Goal: Navigation & Orientation: Find specific page/section

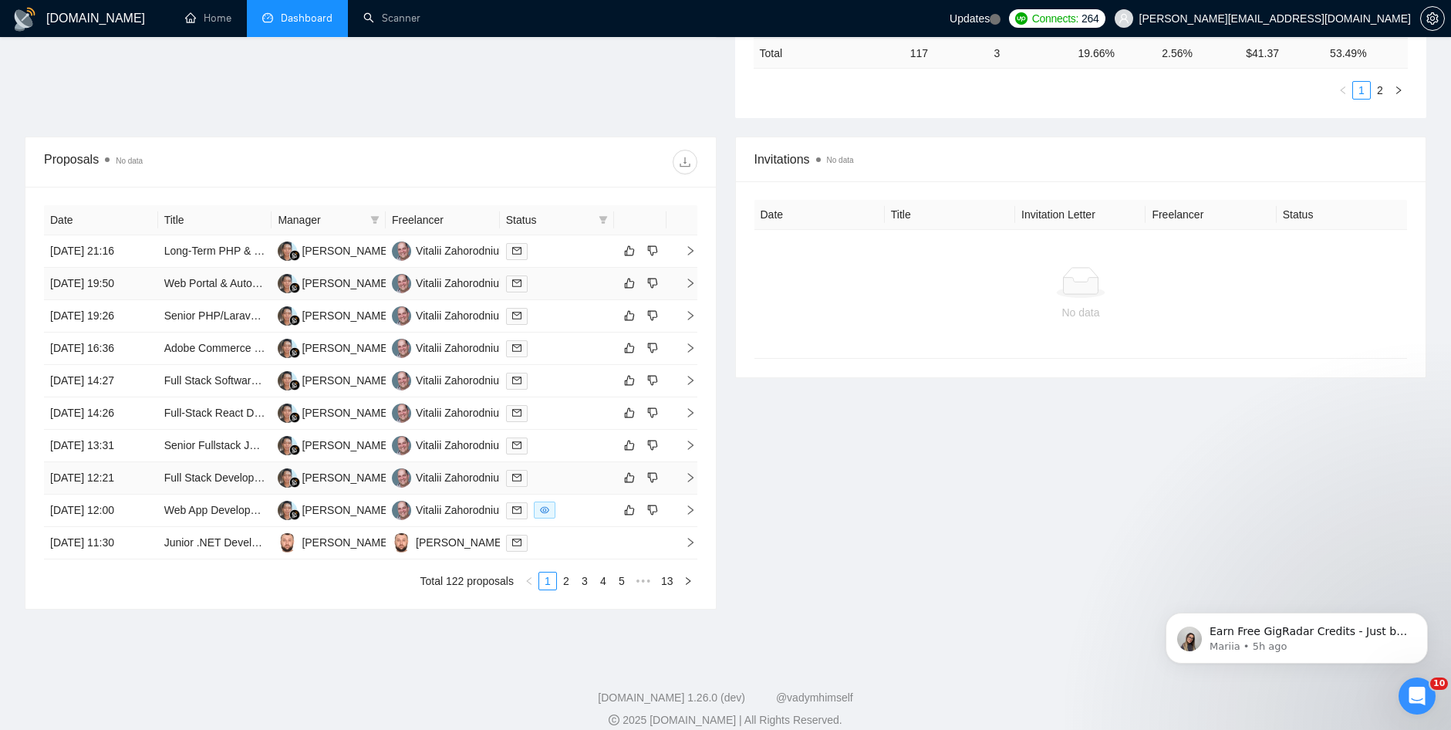
scroll to position [493, 0]
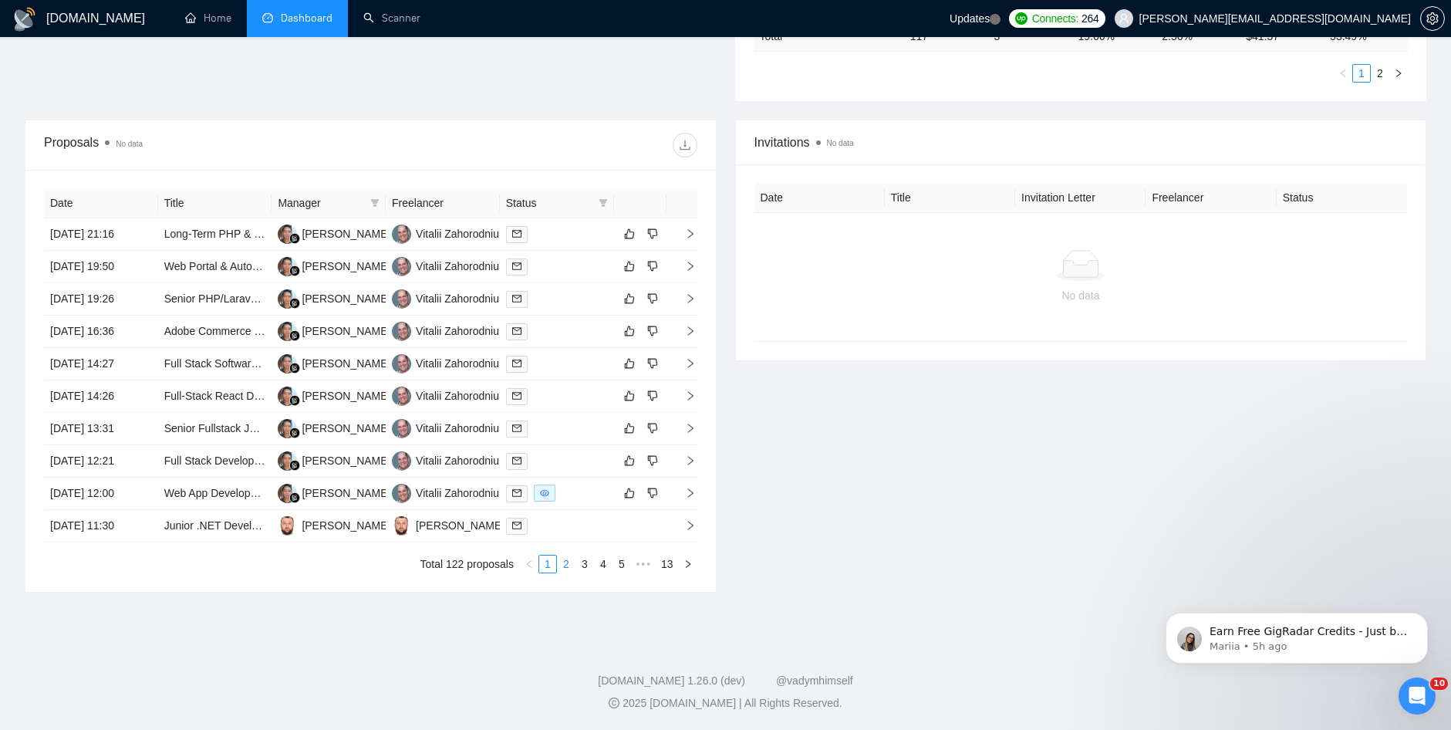
click at [568, 569] on link "2" at bounding box center [566, 564] width 17 height 17
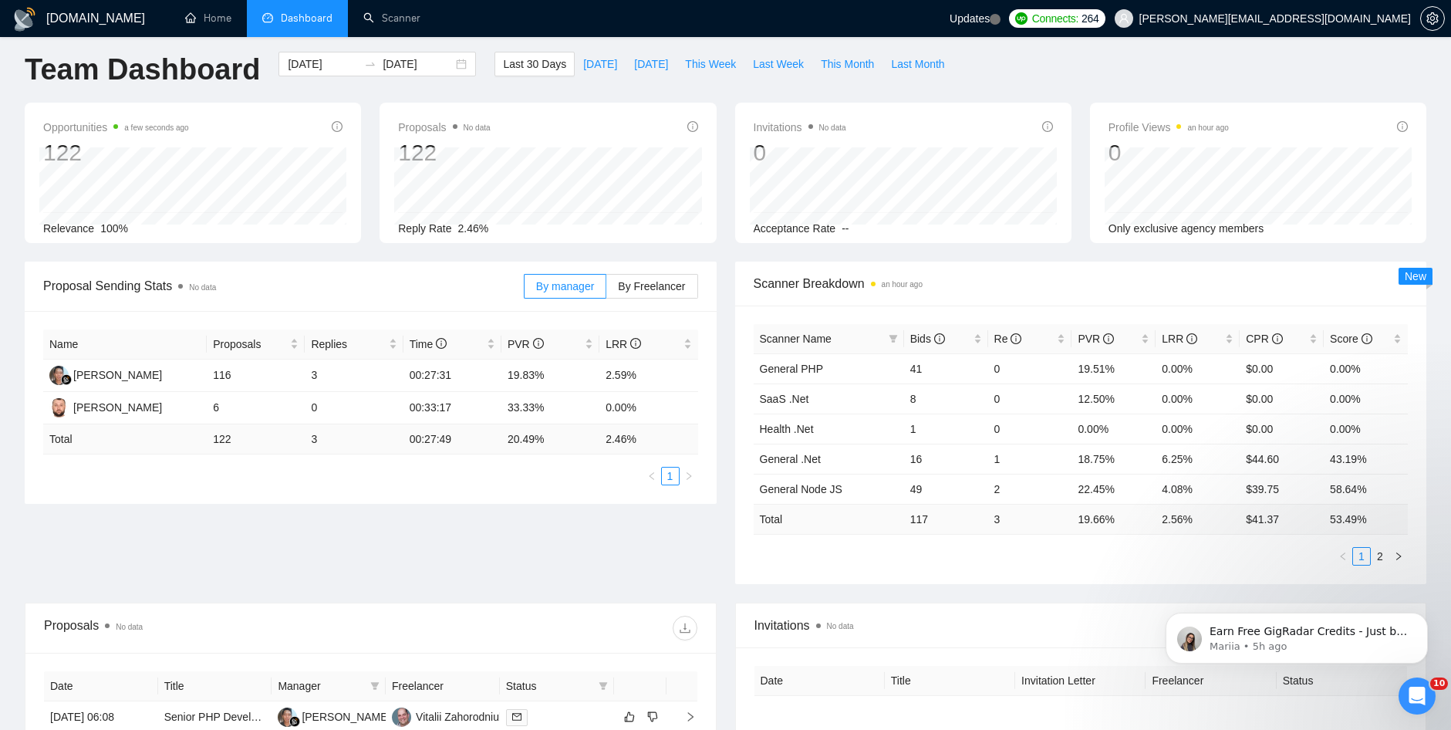
scroll to position [0, 0]
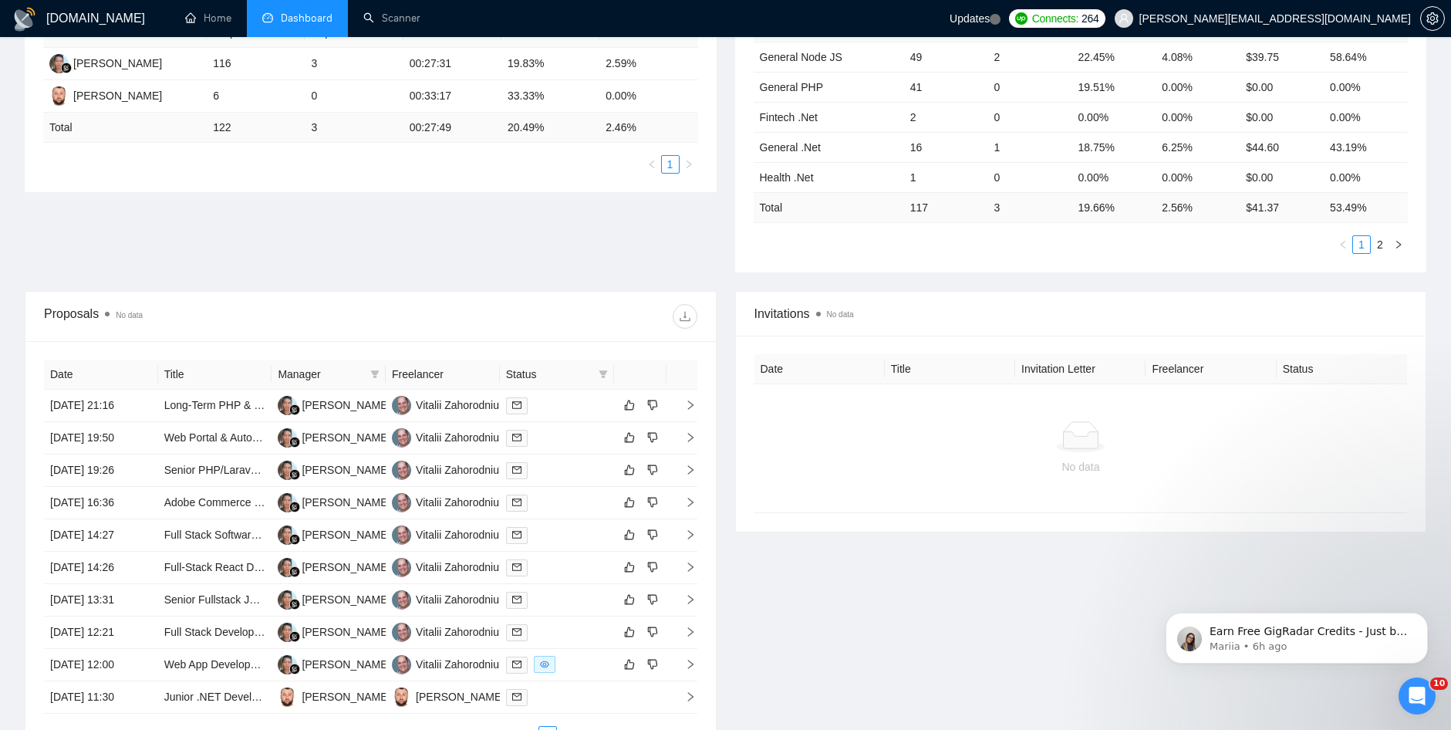
scroll to position [386, 0]
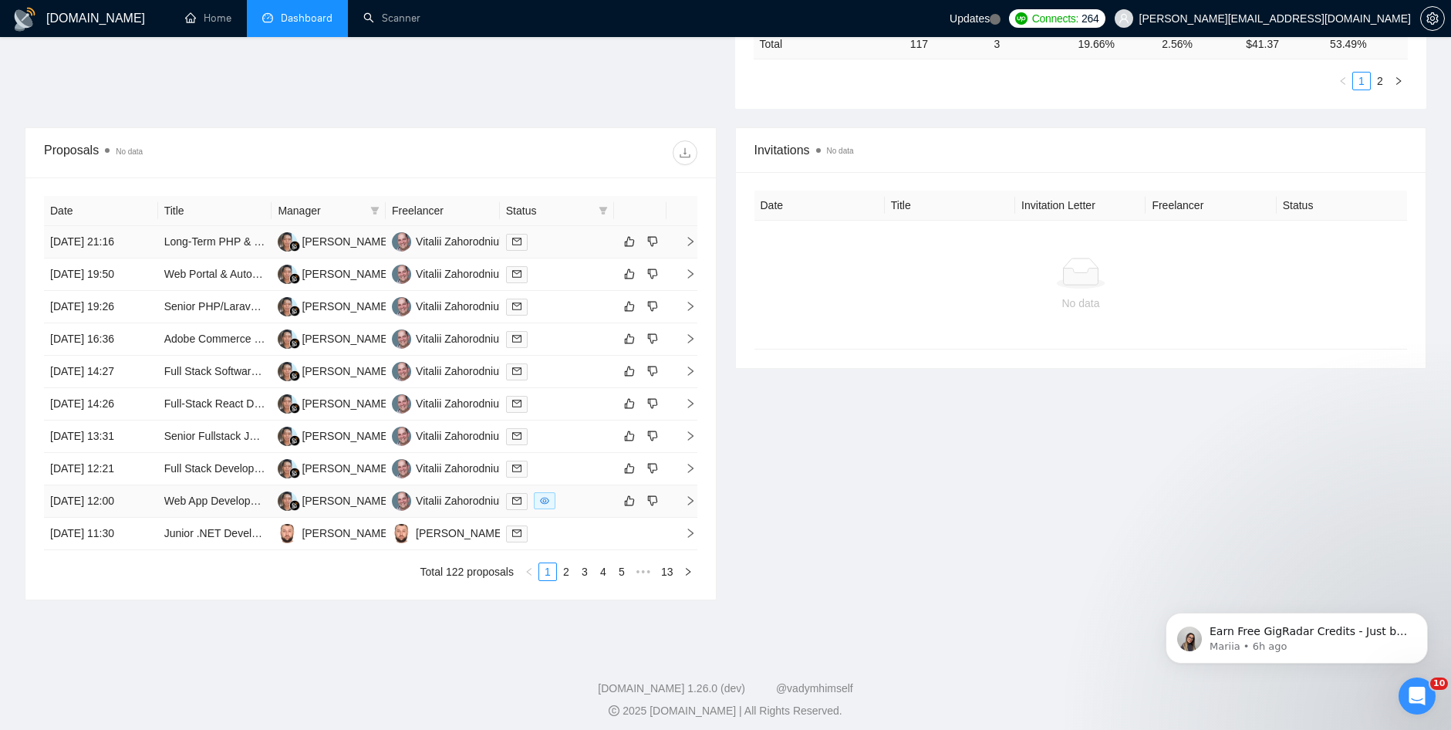
scroll to position [493, 0]
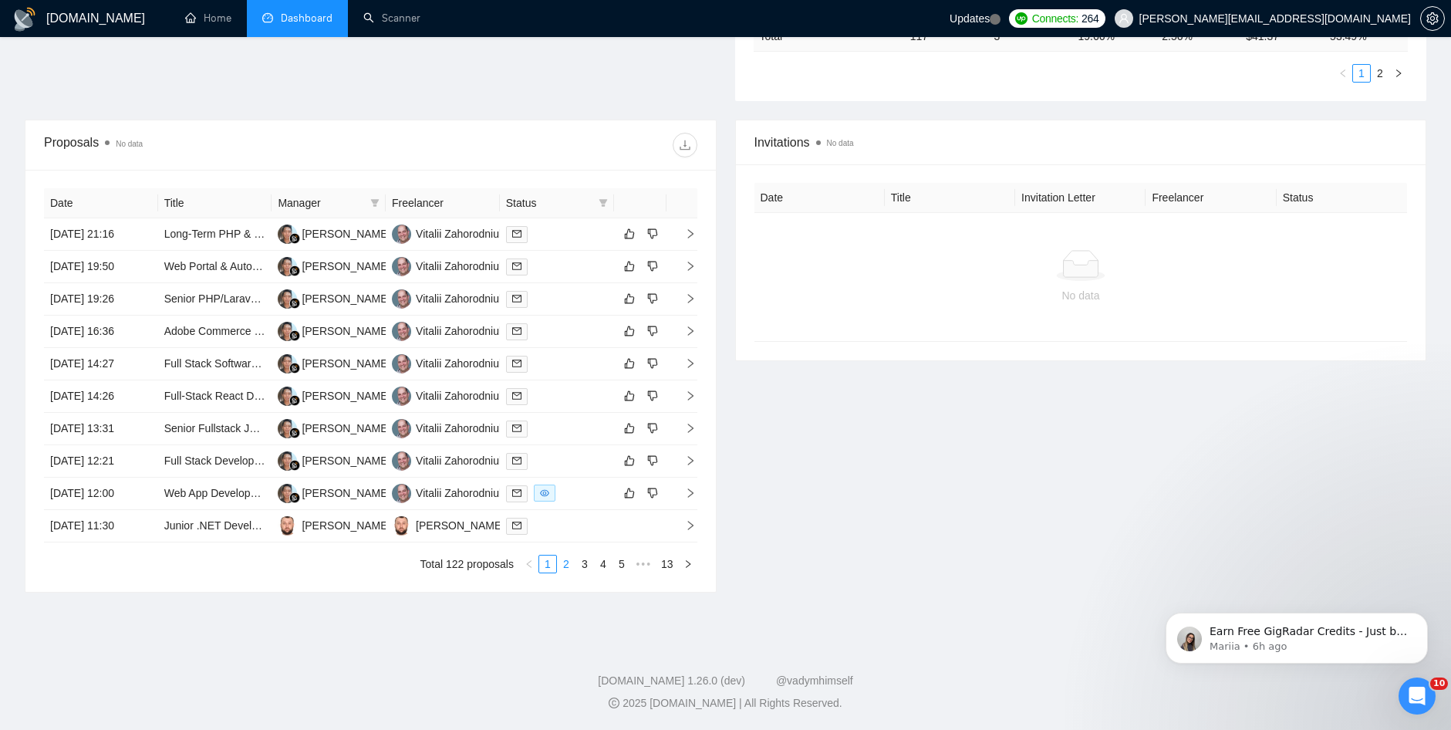
click at [568, 566] on link "2" at bounding box center [566, 564] width 17 height 17
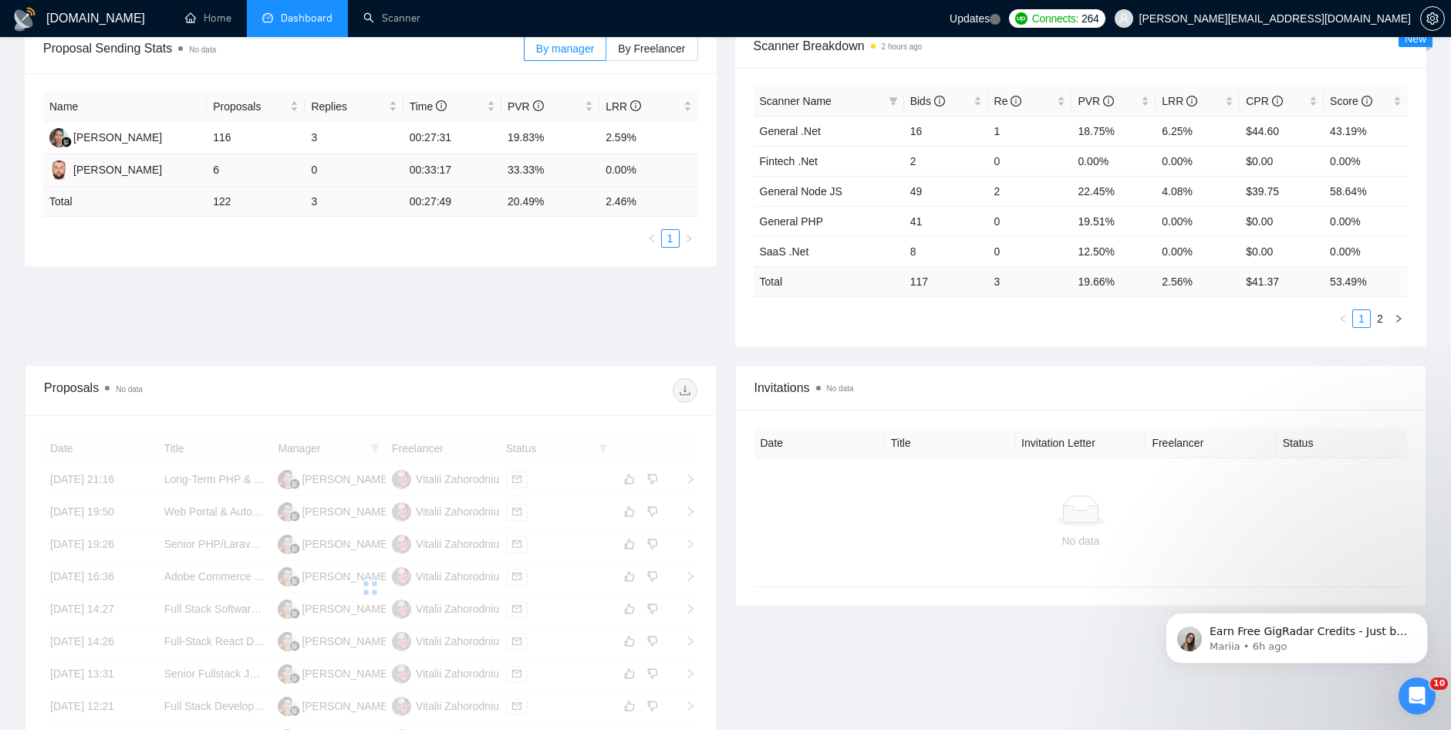
scroll to position [0, 0]
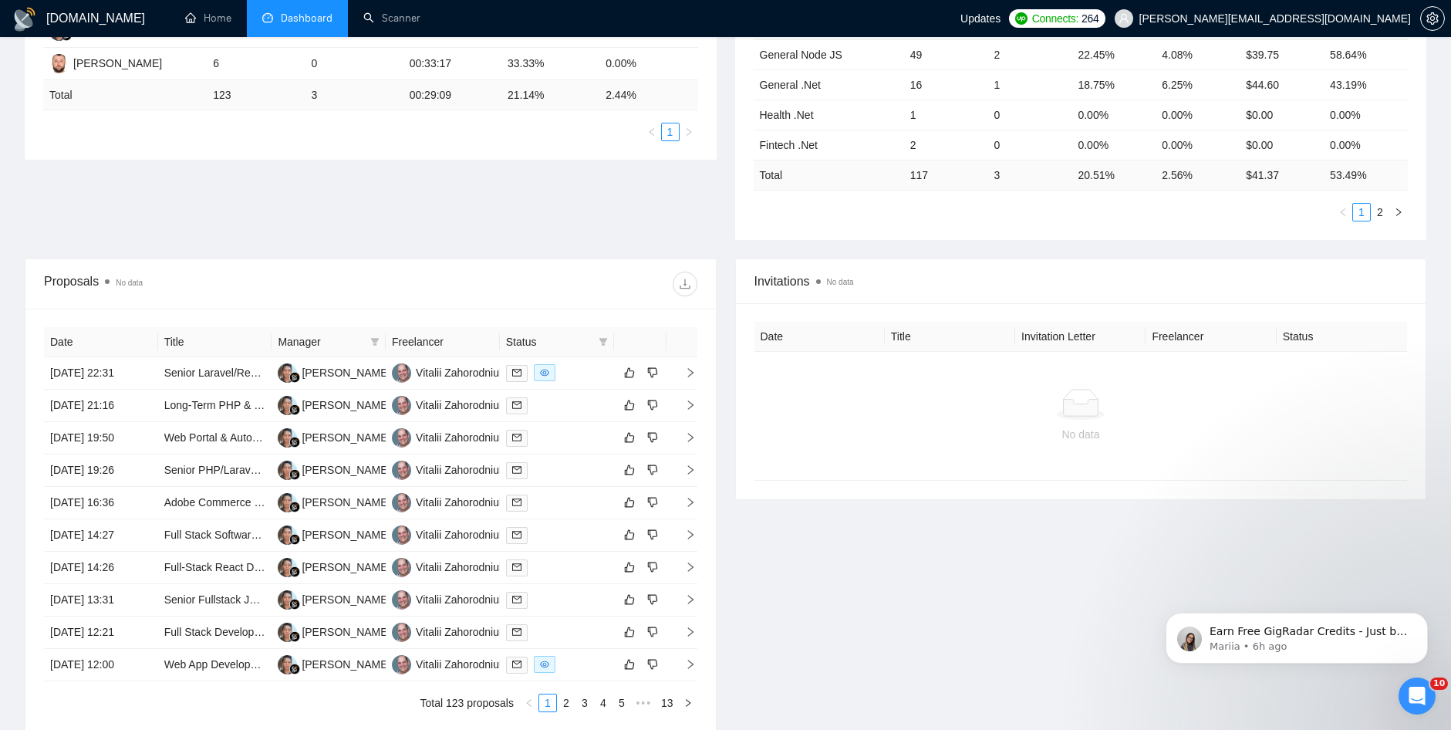
scroll to position [386, 0]
